Goal: Information Seeking & Learning: Learn about a topic

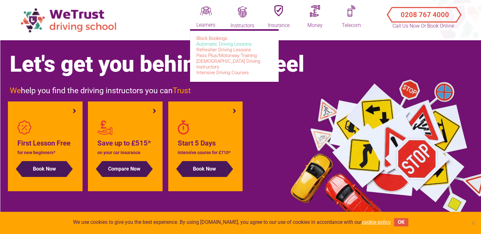
click at [212, 45] on link "Automatic Driving Lessons" at bounding box center [223, 44] width 55 height 6
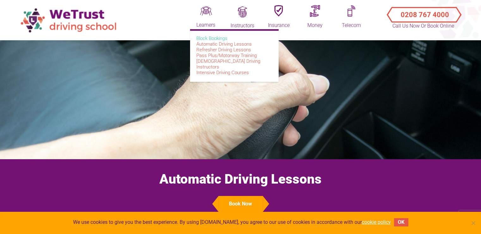
click at [209, 37] on link "Block Bookings" at bounding box center [211, 38] width 31 height 6
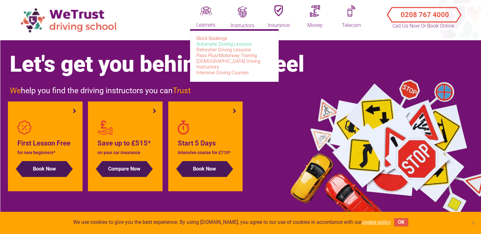
click at [216, 44] on link "Automatic Driving Lessons" at bounding box center [223, 44] width 55 height 6
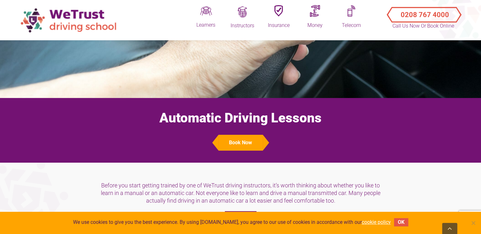
scroll to position [21, 0]
